Goal: Task Accomplishment & Management: Use online tool/utility

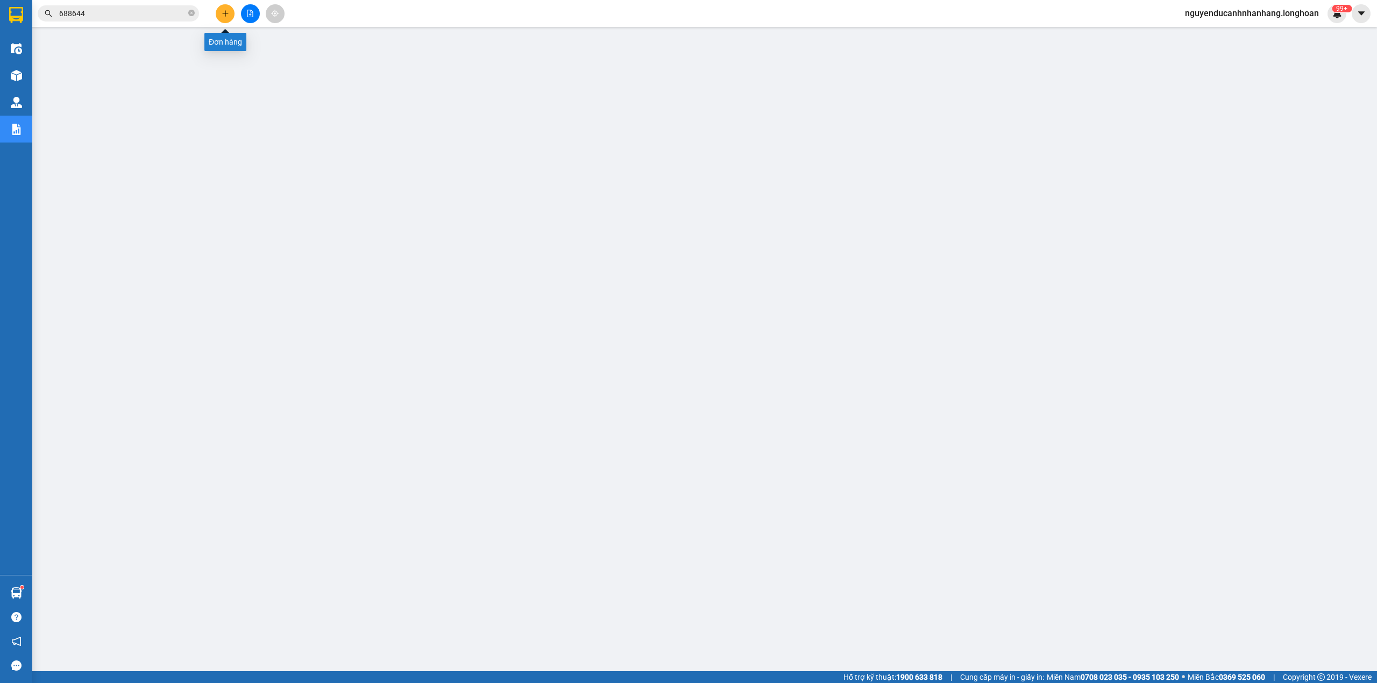
click at [227, 12] on icon "plus" at bounding box center [226, 14] width 8 height 8
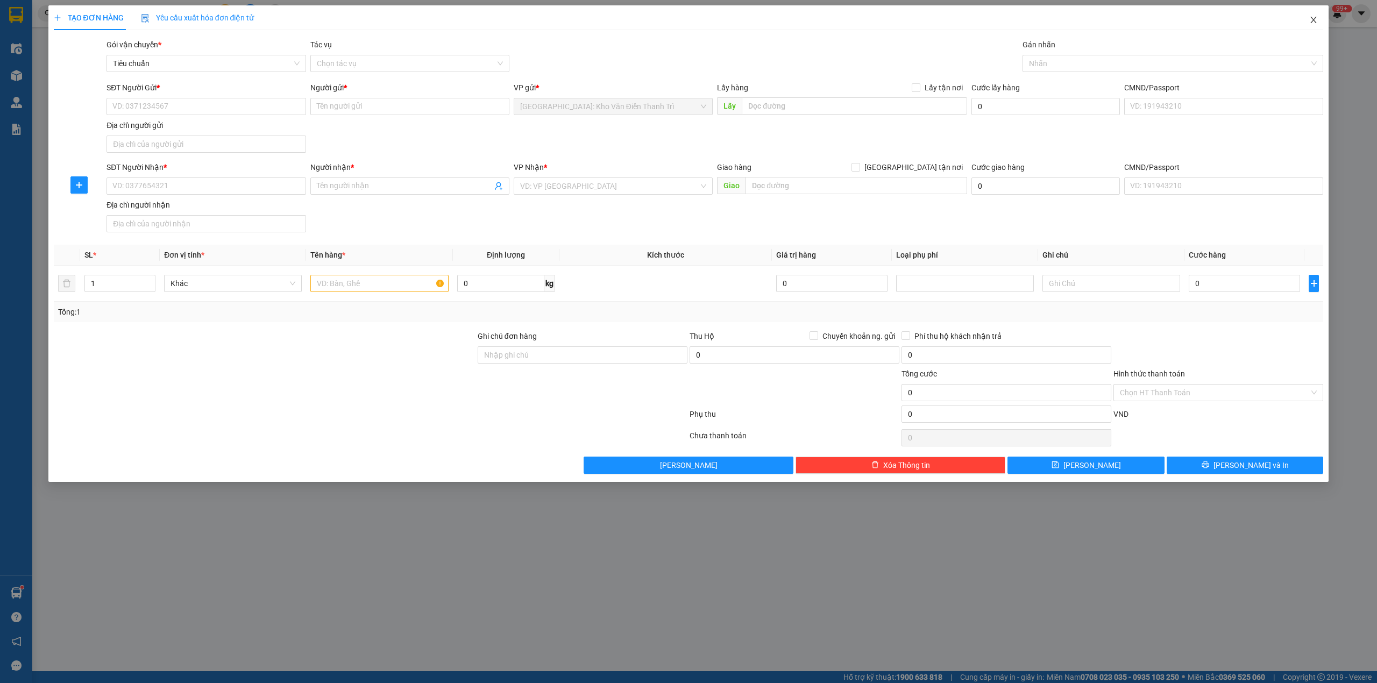
click at [1317, 27] on span "Close" at bounding box center [1313, 20] width 30 height 30
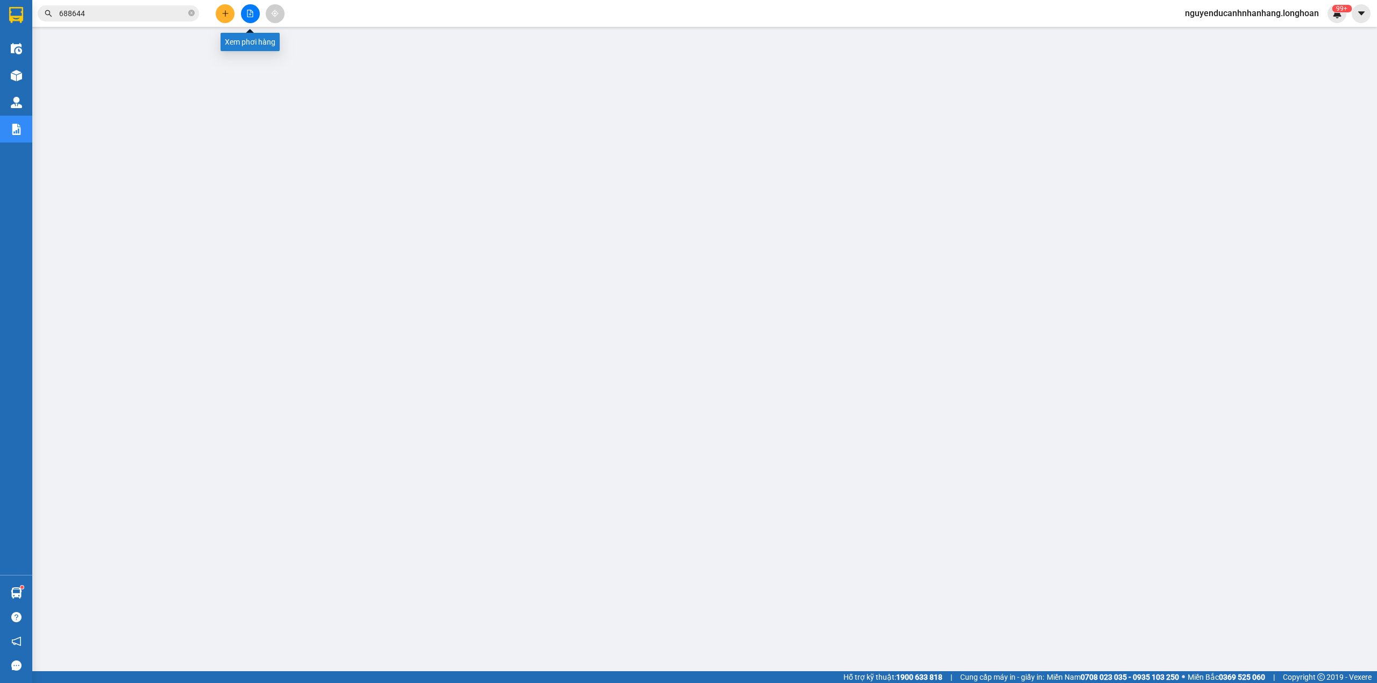
click at [252, 9] on button at bounding box center [250, 13] width 19 height 19
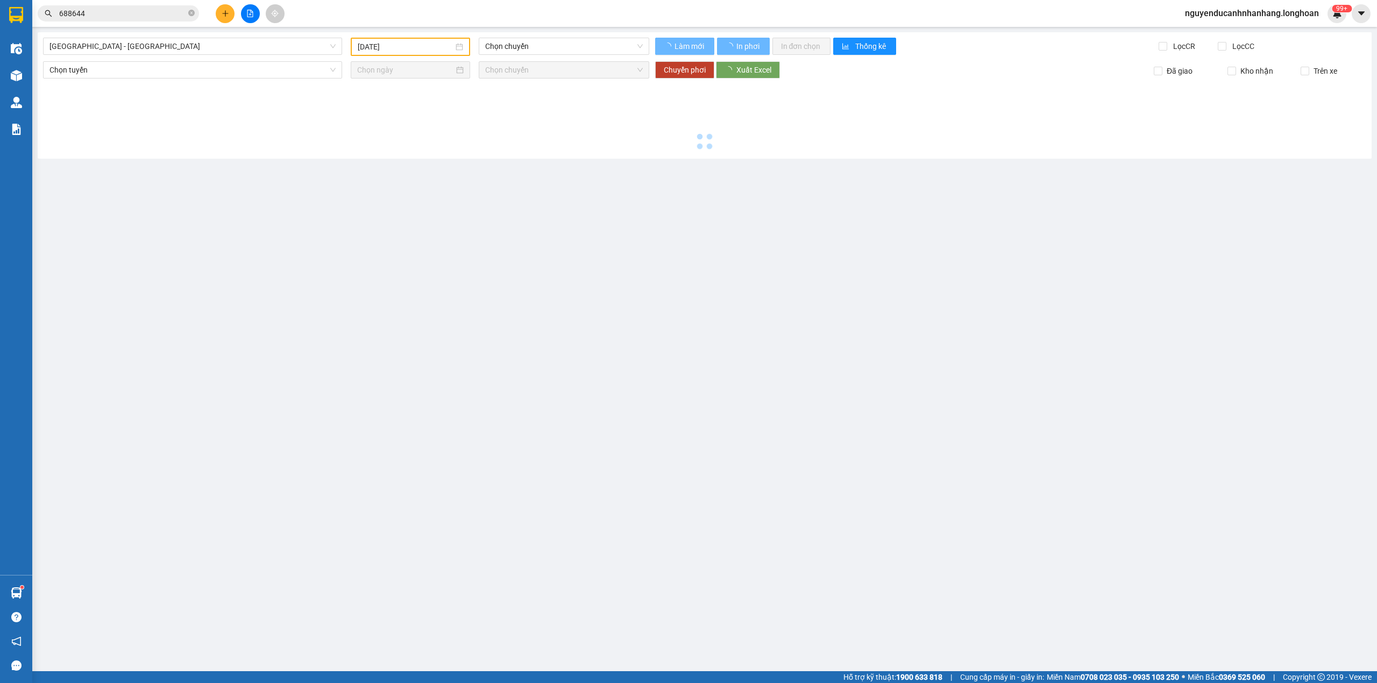
type input "[DATE]"
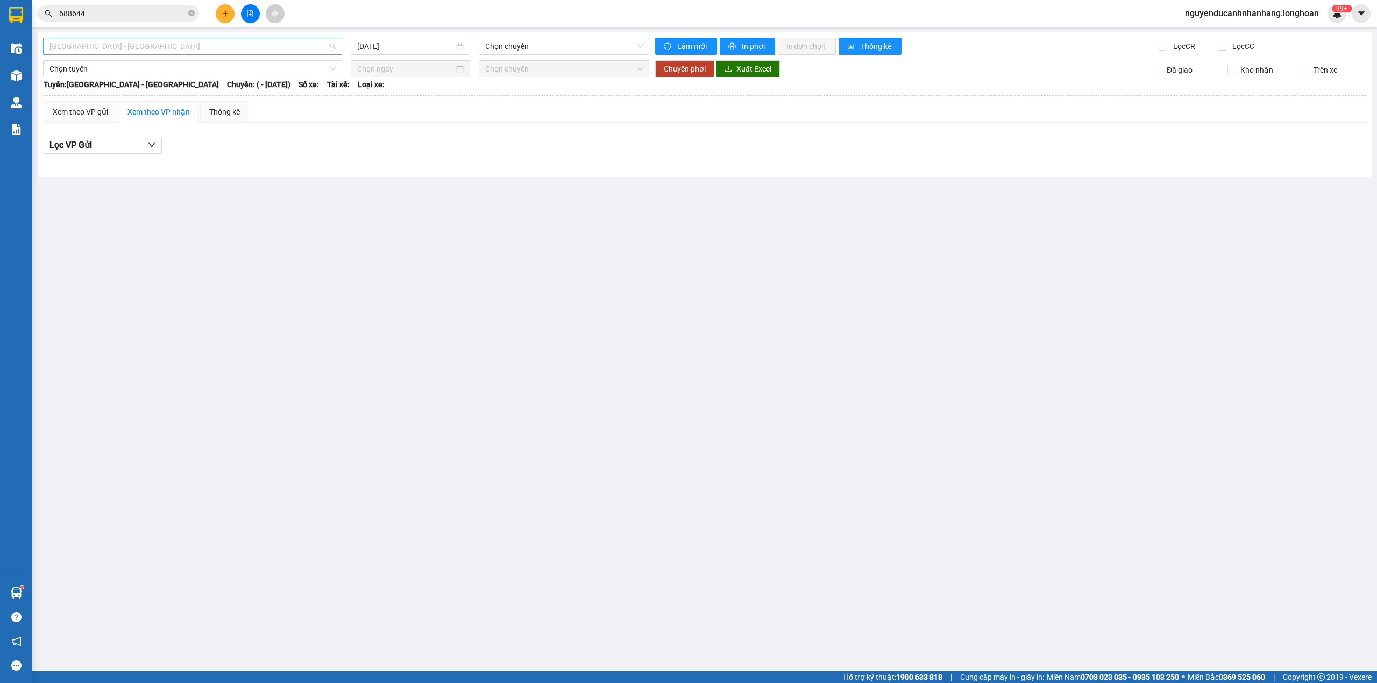
click at [261, 46] on span "[GEOGRAPHIC_DATA] - [GEOGRAPHIC_DATA]" at bounding box center [192, 46] width 286 height 16
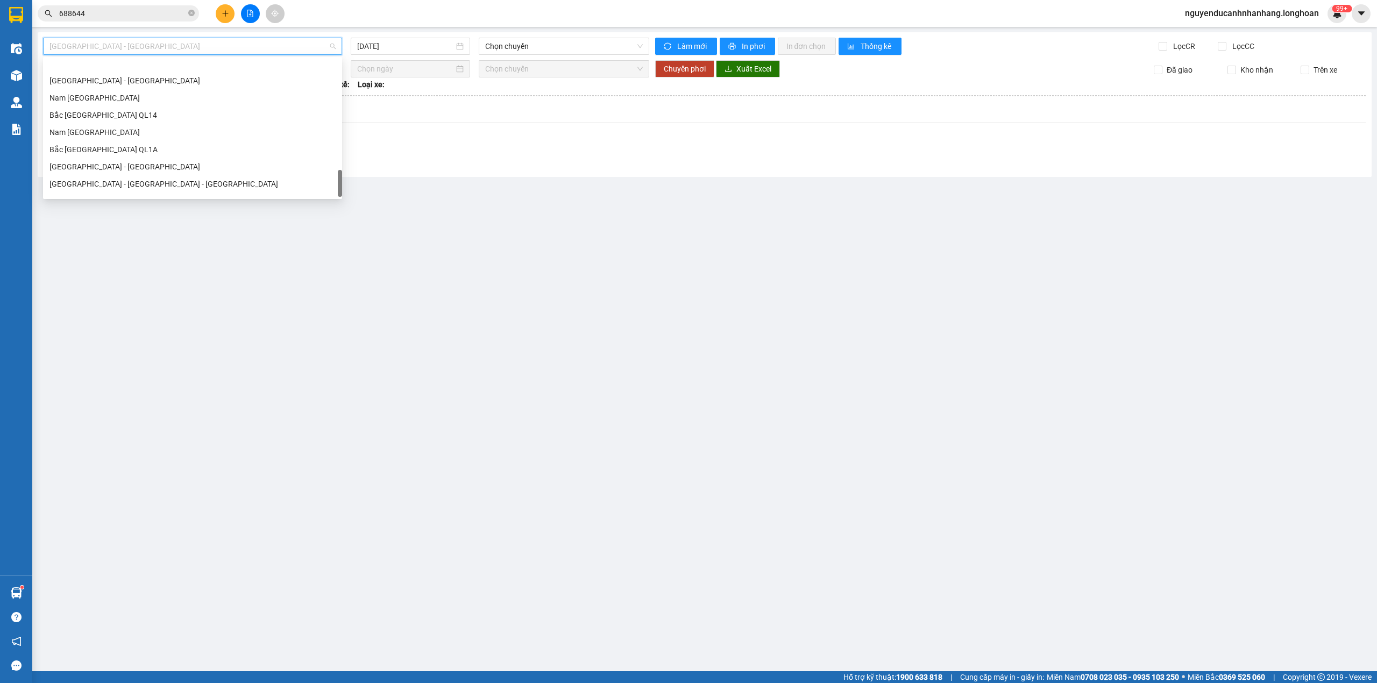
scroll to position [740, 0]
click at [128, 104] on div "Nam [GEOGRAPHIC_DATA]" at bounding box center [192, 102] width 286 height 12
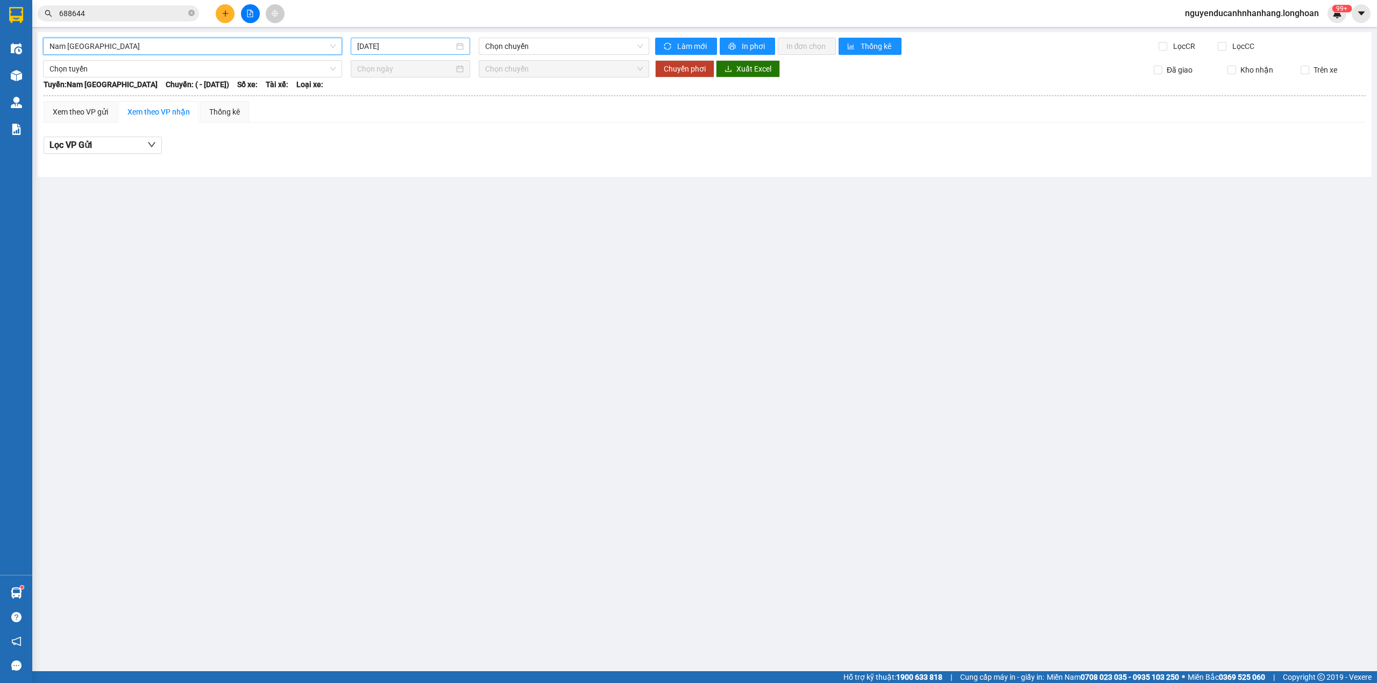
click at [409, 48] on input "[DATE]" at bounding box center [405, 46] width 97 height 12
click at [425, 127] on div "10" at bounding box center [424, 125] width 13 height 13
type input "[DATE]"
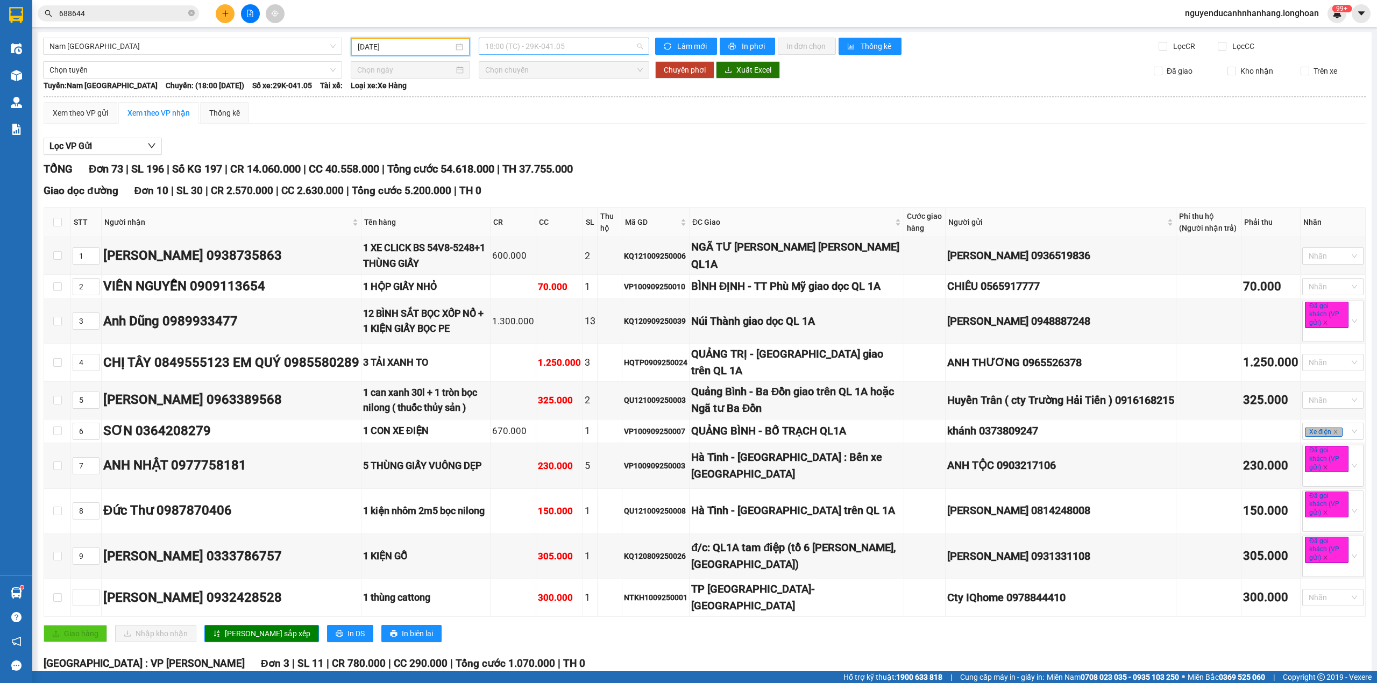
click at [573, 42] on span "18:00 (TC) - 29K-041.05" at bounding box center [564, 46] width 158 height 16
click at [651, 150] on div "Lọc VP Gửi" at bounding box center [705, 147] width 1322 height 18
click at [572, 48] on span "18:00 (TC) - 29K-041.05" at bounding box center [564, 46] width 158 height 16
